Goal: Transaction & Acquisition: Purchase product/service

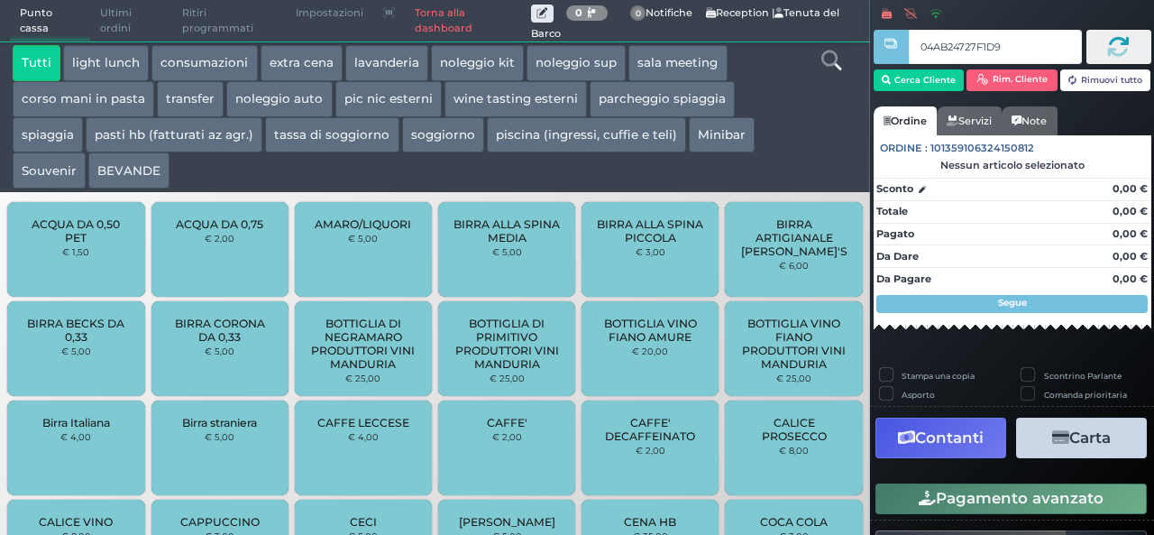
type input "04AB24727F1D90"
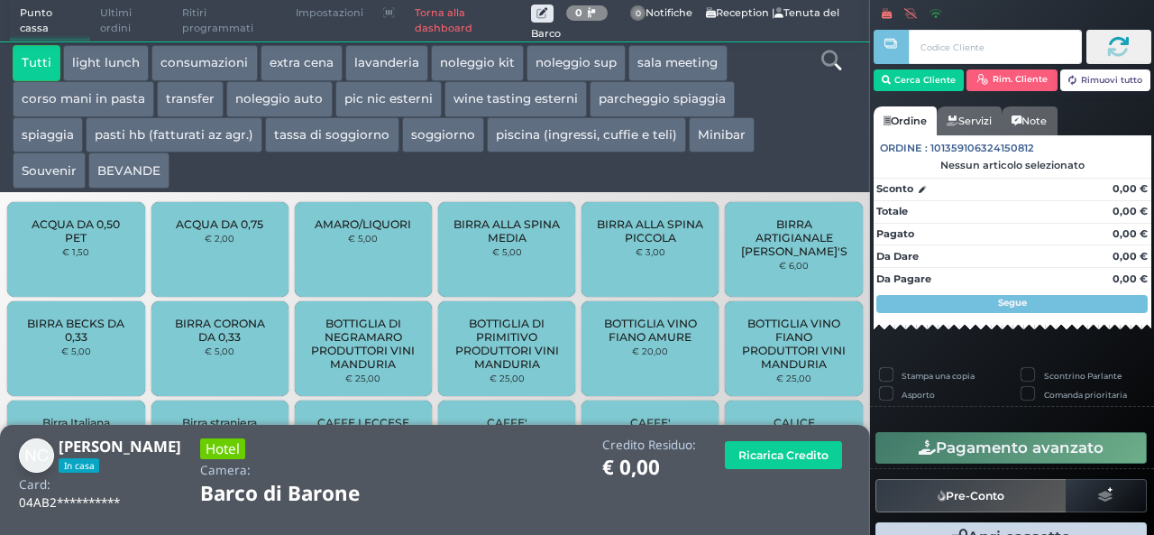
click at [625, 135] on button "piscina (ingressi, cuffie e teli)" at bounding box center [586, 135] width 199 height 36
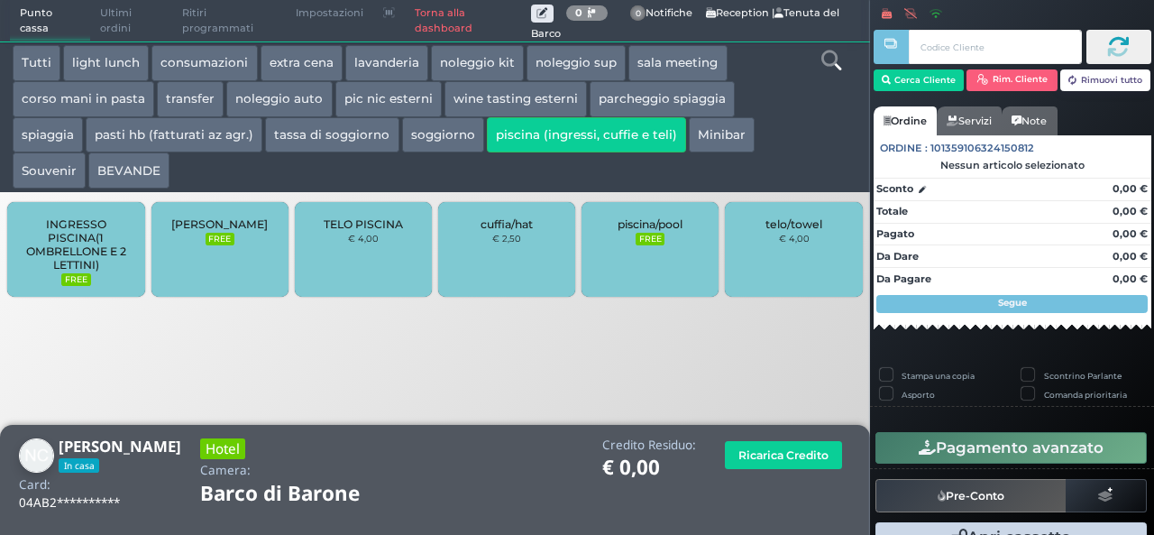
click at [528, 259] on div "cuffia/hat € 2,50" at bounding box center [506, 249] width 137 height 95
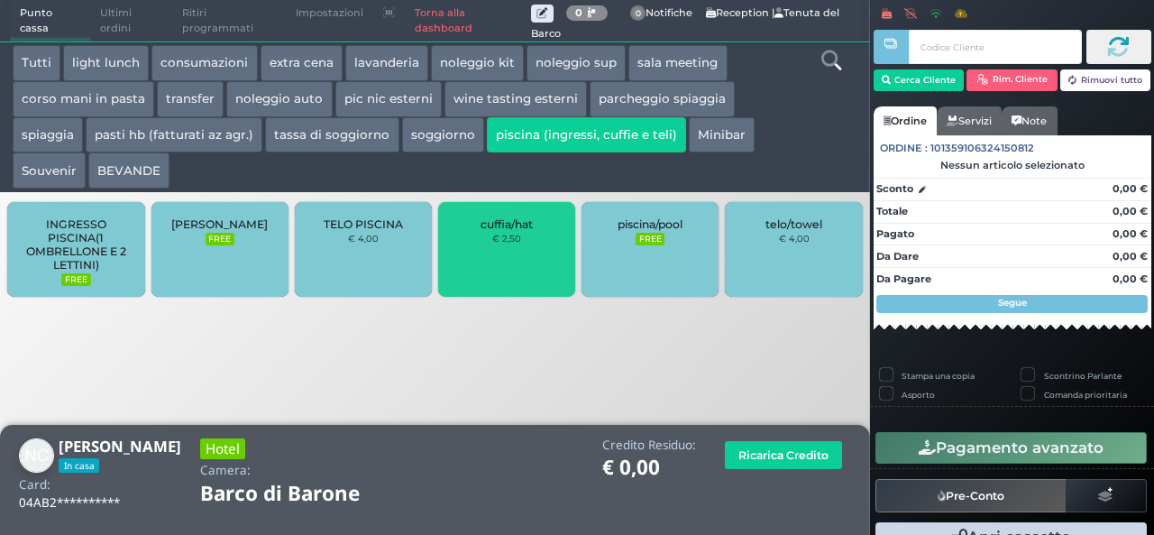
click at [528, 259] on div "cuffia/hat € 2,50" at bounding box center [506, 249] width 137 height 95
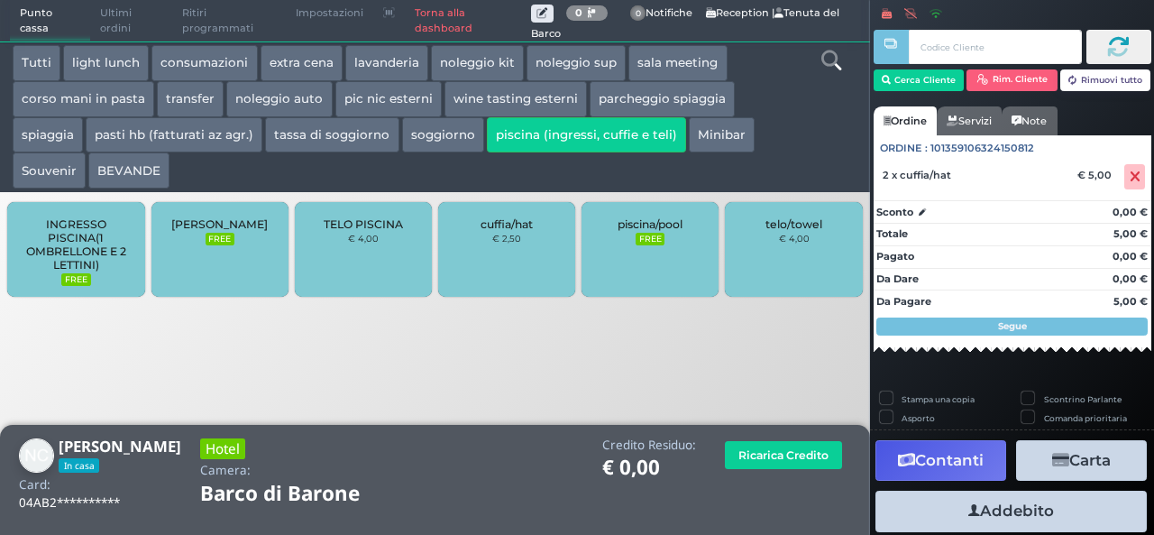
click at [528, 259] on div "cuffia/hat € 2,50" at bounding box center [506, 249] width 137 height 95
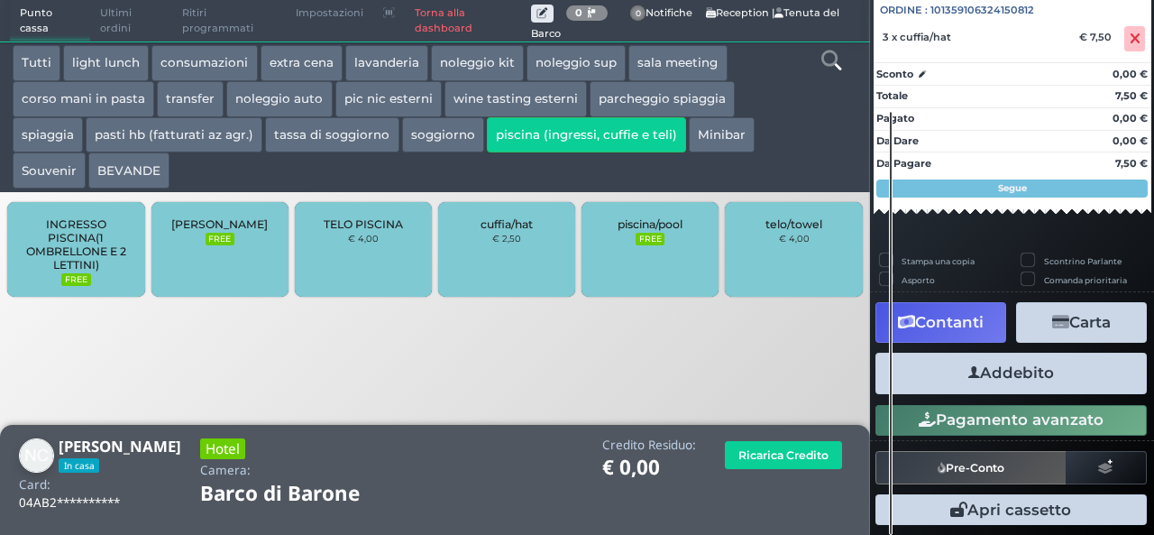
scroll to position [199, 0]
click at [1023, 364] on button "Addebito" at bounding box center [1011, 373] width 271 height 41
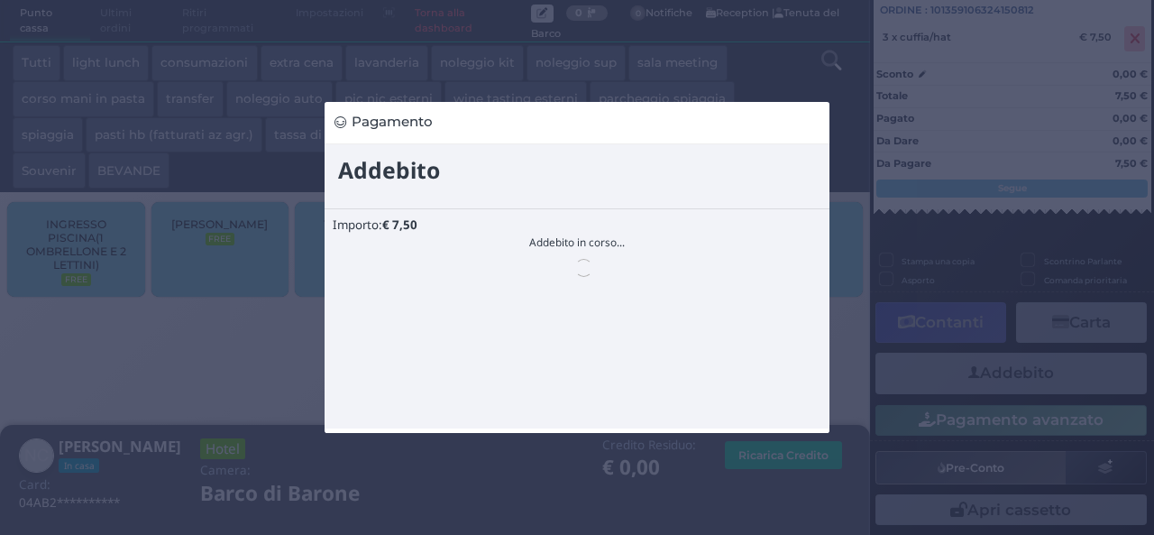
scroll to position [0, 0]
